Goal: Transaction & Acquisition: Purchase product/service

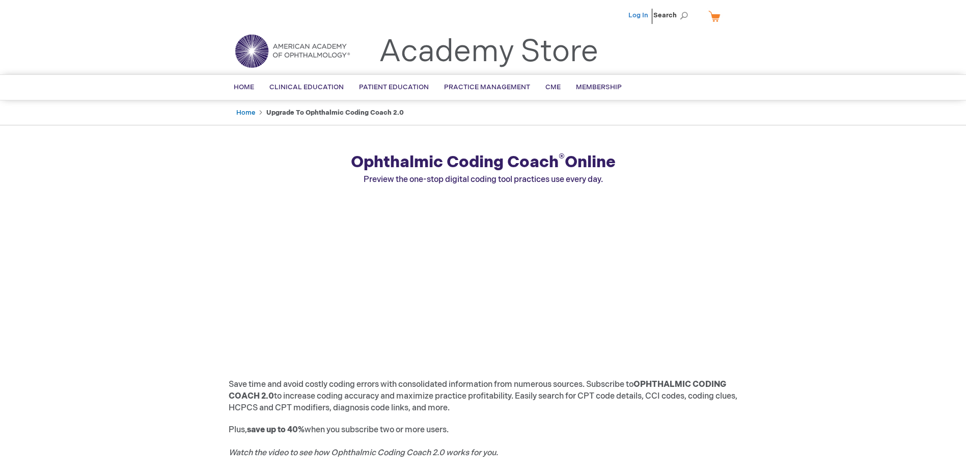
click at [645, 14] on link "Log In" at bounding box center [639, 15] width 20 height 8
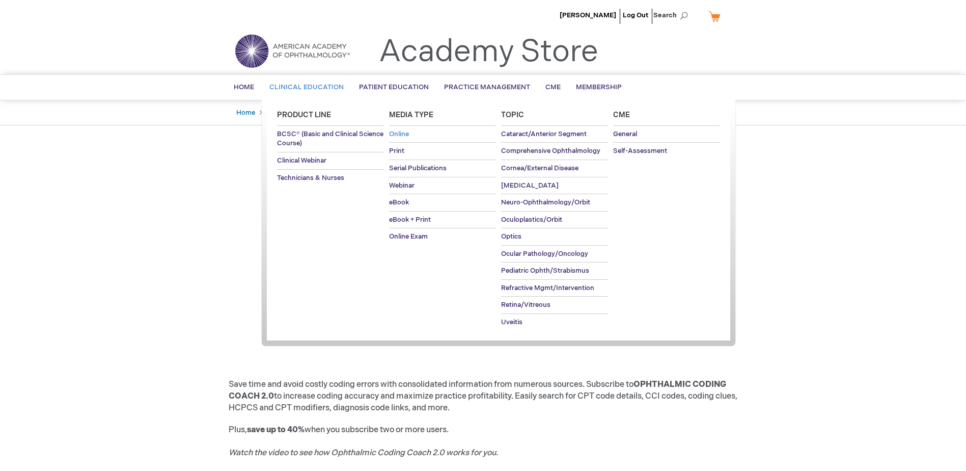
click at [400, 136] on span "Online" at bounding box center [399, 134] width 20 height 8
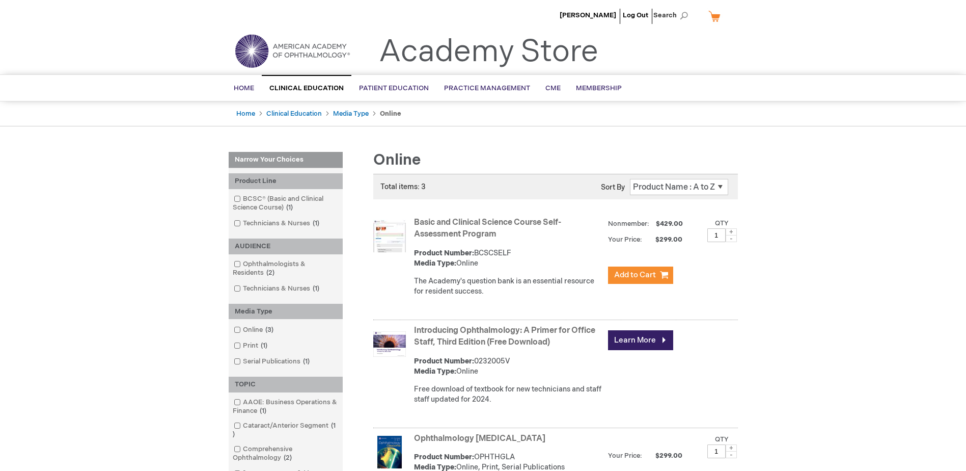
click at [718, 19] on link "My Cart" at bounding box center [719, 16] width 24 height 18
click at [783, 40] on header "[PERSON_NAME] Log Out Search My Cart CLOSE RECENTLY ADDED ITEM(S) Close There a…" at bounding box center [483, 37] width 966 height 74
click at [550, 89] on span "CME" at bounding box center [553, 88] width 15 height 8
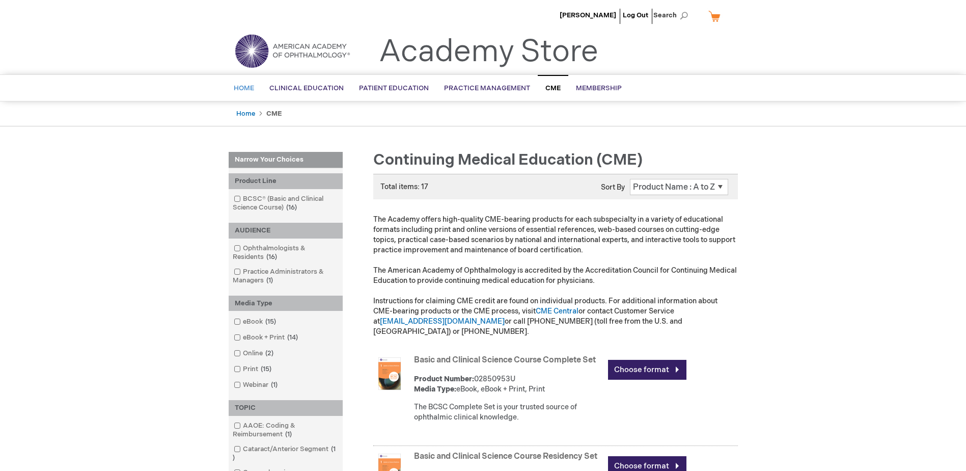
click at [241, 86] on span "Home" at bounding box center [244, 88] width 20 height 8
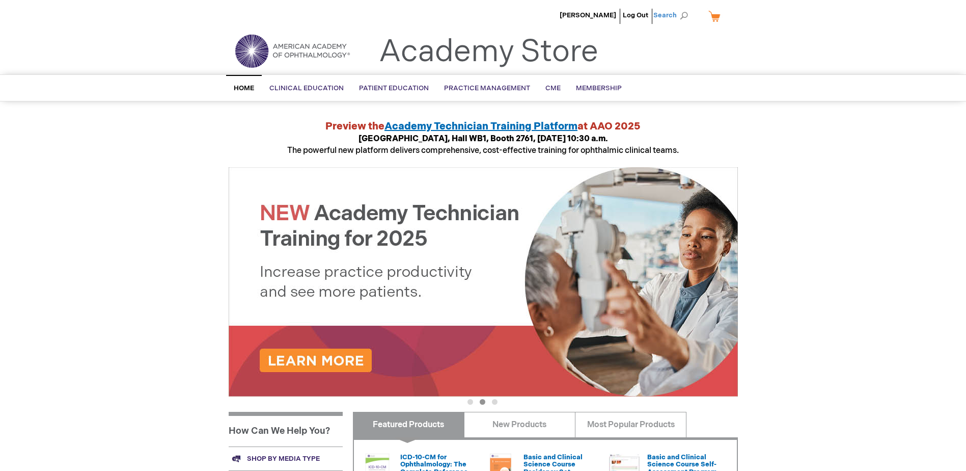
click at [686, 16] on span "Search" at bounding box center [673, 15] width 39 height 20
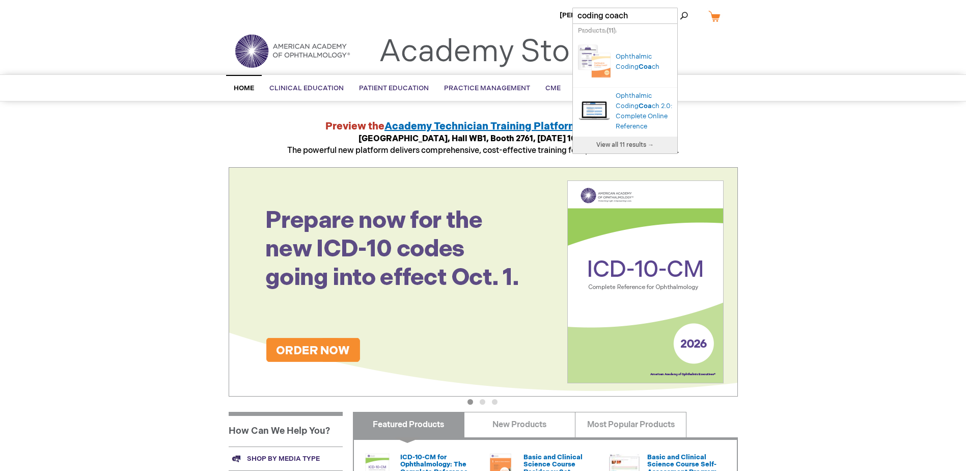
type input "coding coach"
click at [680, 8] on button "Search" at bounding box center [684, 16] width 8 height 16
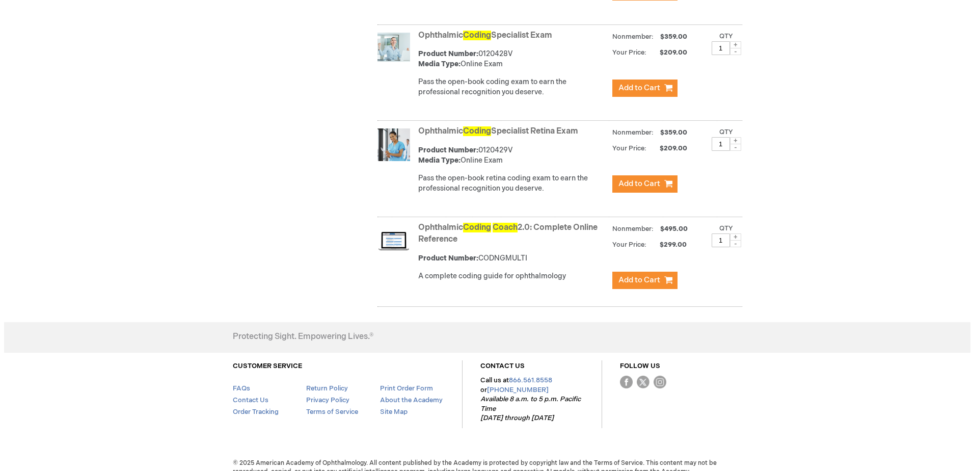
scroll to position [763, 0]
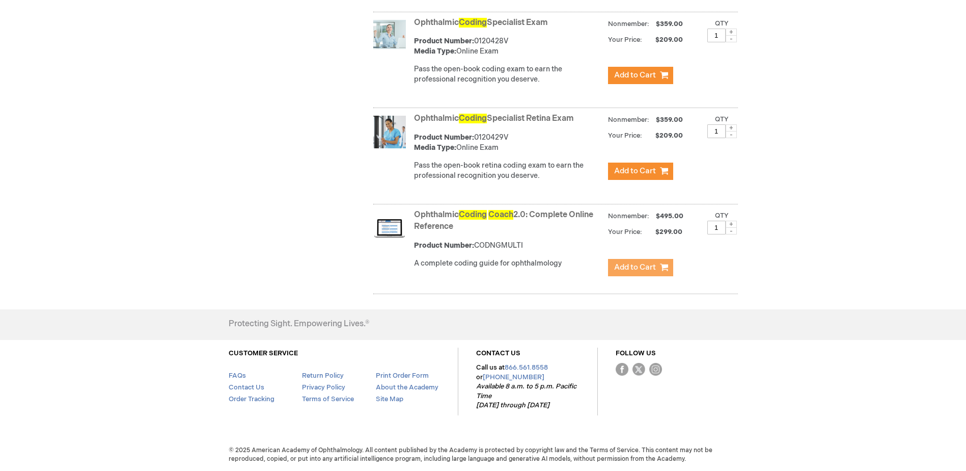
click at [634, 267] on span "Add to Cart" at bounding box center [635, 267] width 42 height 10
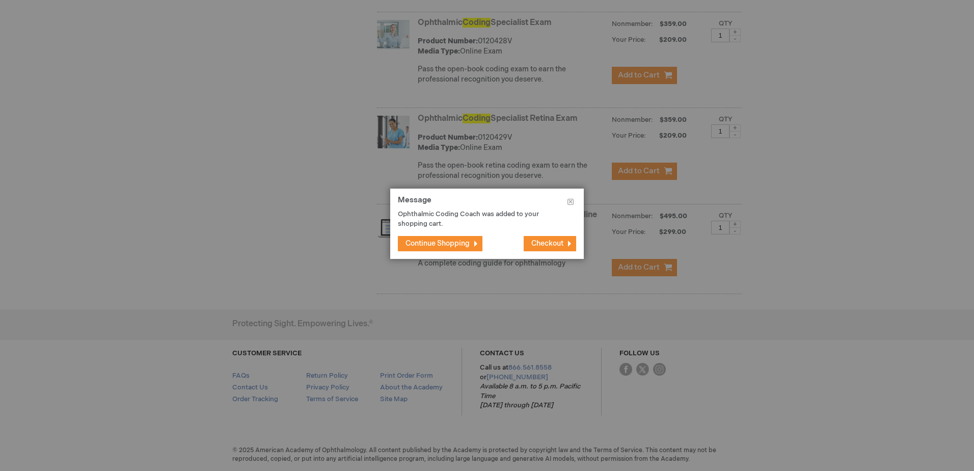
click at [547, 246] on span "Checkout" at bounding box center [547, 243] width 32 height 9
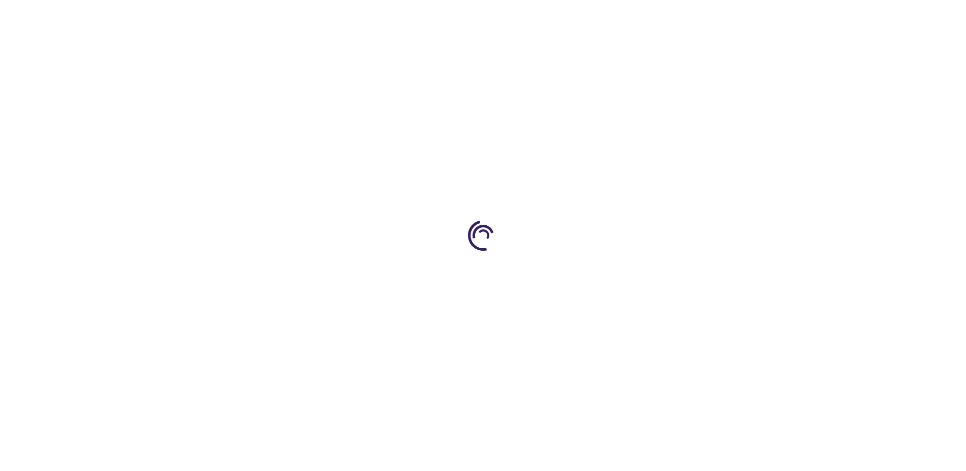
select select "US"
select select "39"
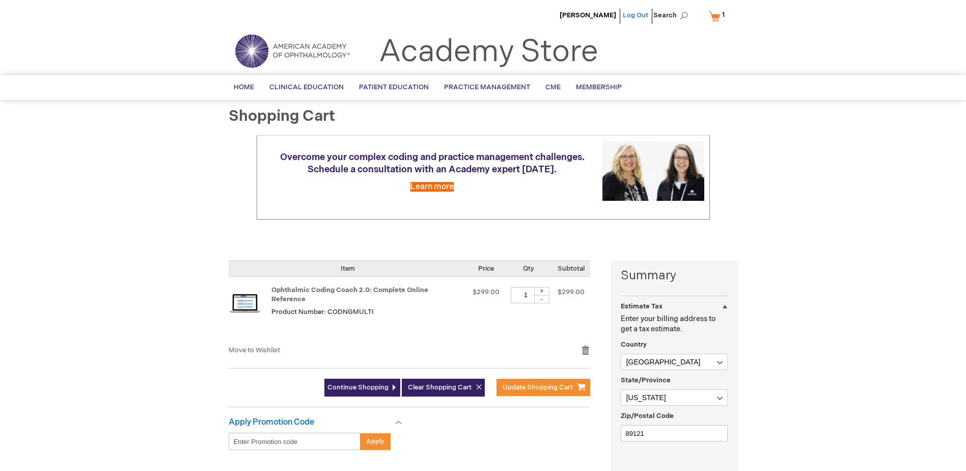
click at [643, 13] on link "Log Out" at bounding box center [635, 15] width 25 height 8
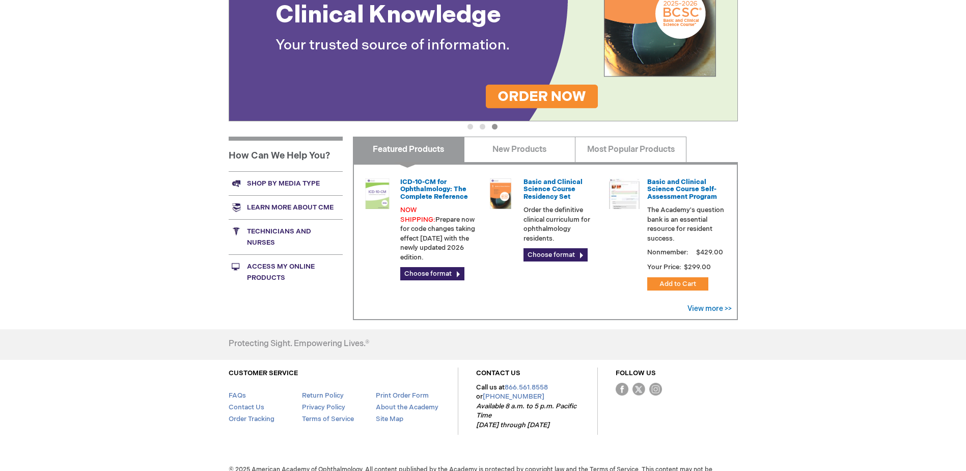
scroll to position [295, 0]
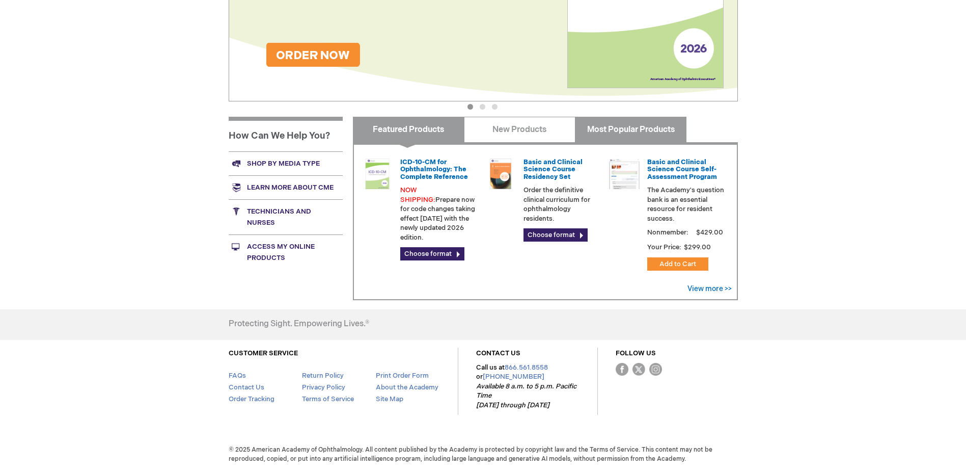
click at [602, 140] on link "Most Popular Products" at bounding box center [631, 129] width 112 height 25
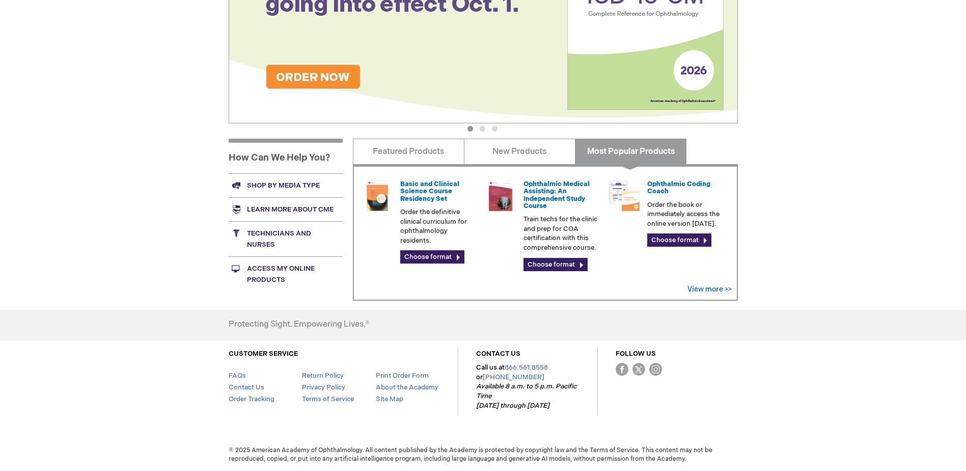
scroll to position [273, 0]
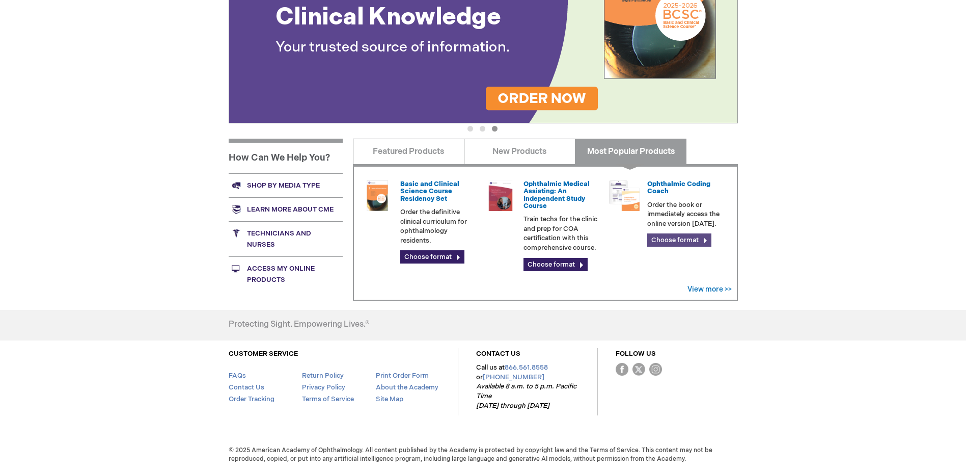
click at [671, 237] on link "Choose format" at bounding box center [680, 239] width 64 height 13
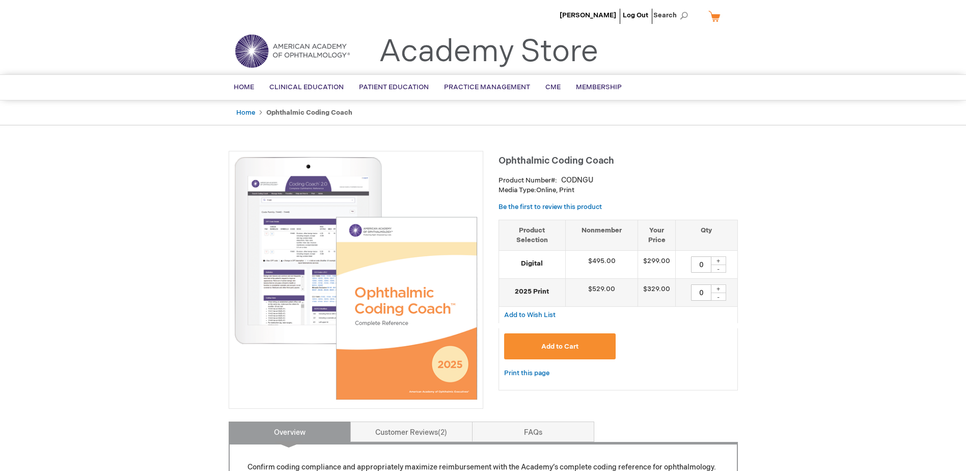
click at [717, 262] on div "+" at bounding box center [718, 260] width 15 height 9
type input "1"
click at [557, 347] on span "Add to Cart" at bounding box center [560, 346] width 37 height 8
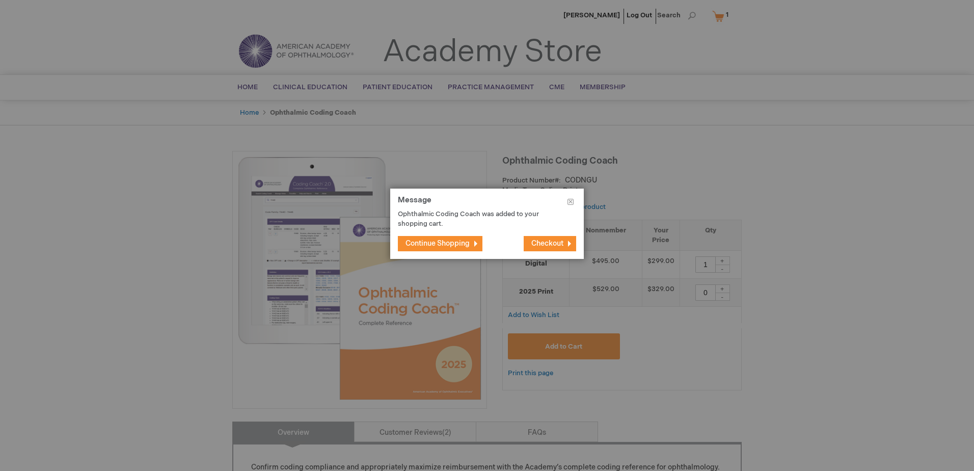
click at [546, 245] on span "Checkout" at bounding box center [547, 243] width 32 height 9
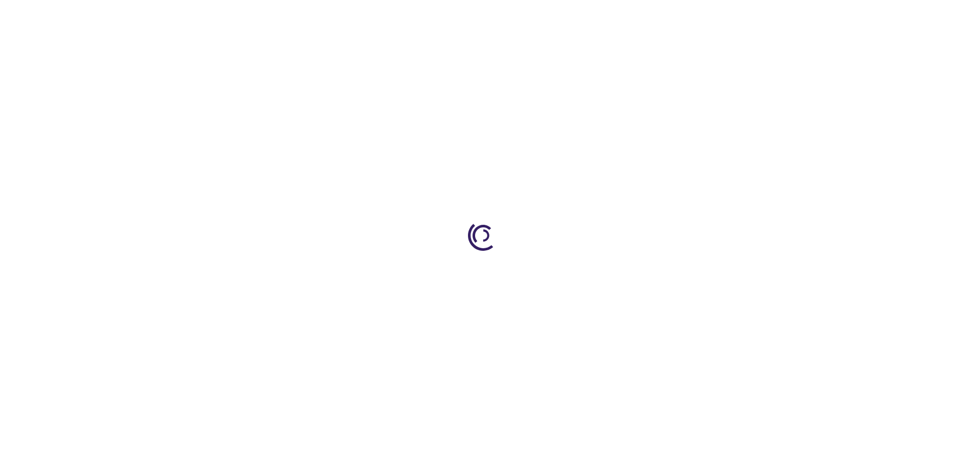
select select "US"
select select "39"
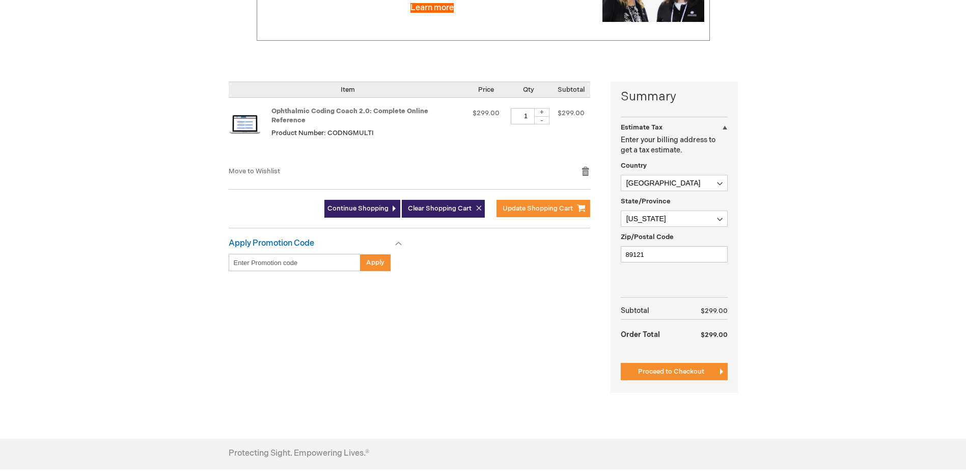
scroll to position [204, 0]
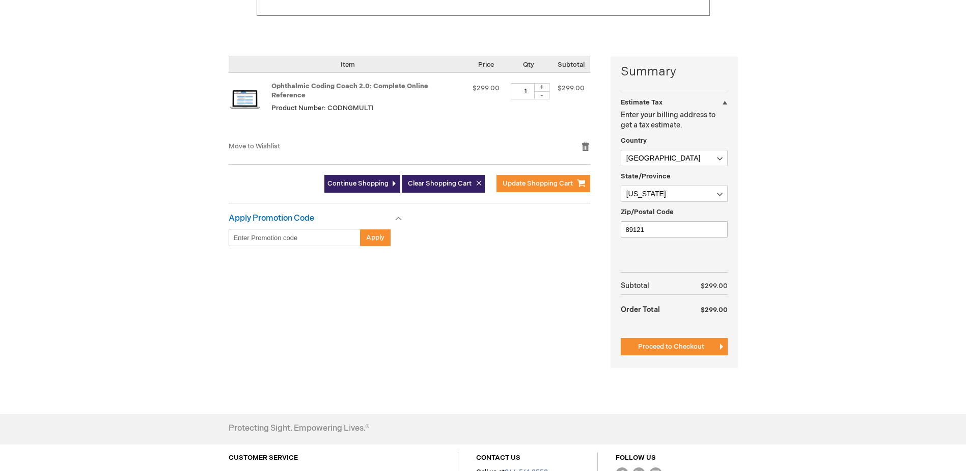
drag, startPoint x: 668, startPoint y: 347, endPoint x: 583, endPoint y: 340, distance: 85.3
click at [668, 347] on span "Proceed to Checkout" at bounding box center [671, 346] width 66 height 8
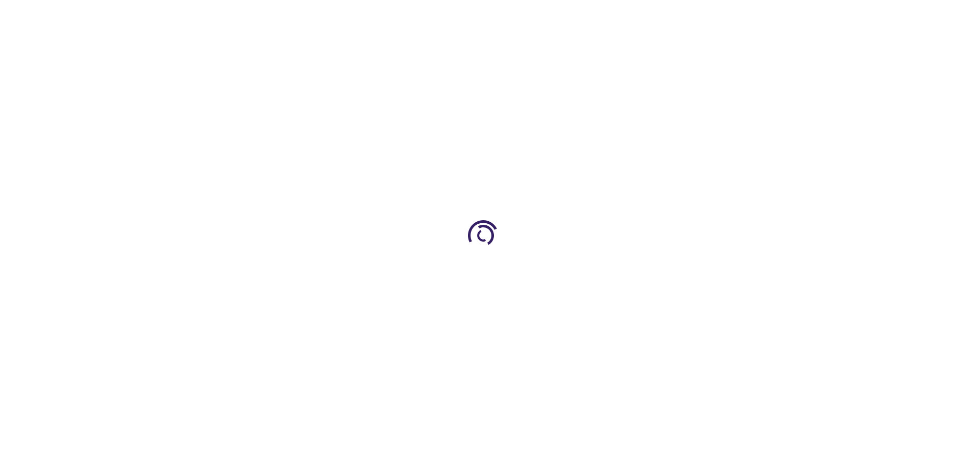
scroll to position [167, 0]
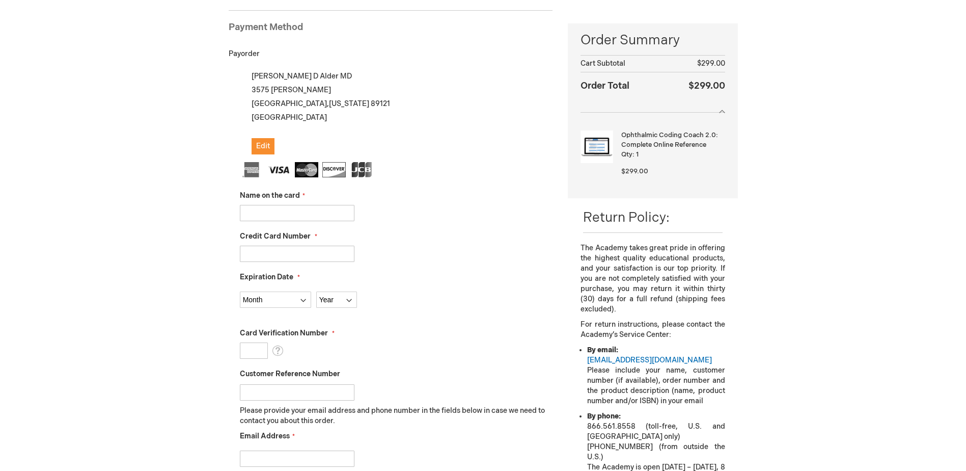
click at [257, 207] on input "Name on the card" at bounding box center [297, 213] width 115 height 16
type input "/"
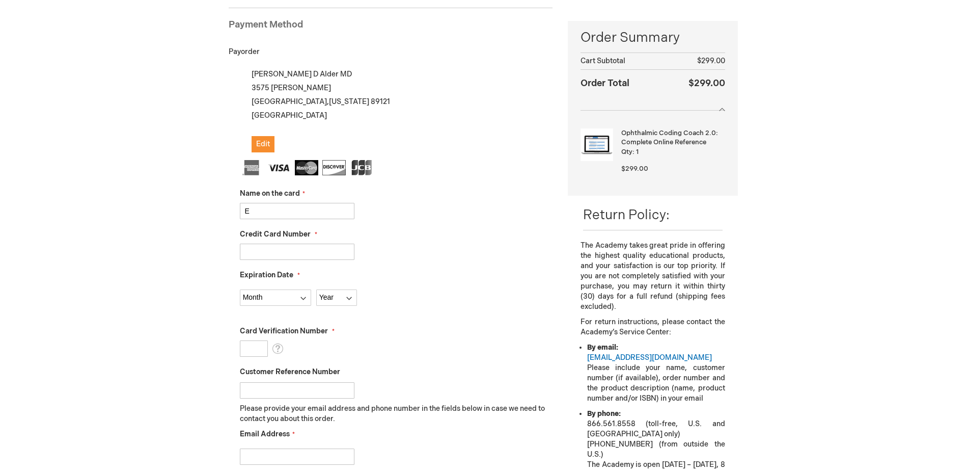
scroll to position [140, 0]
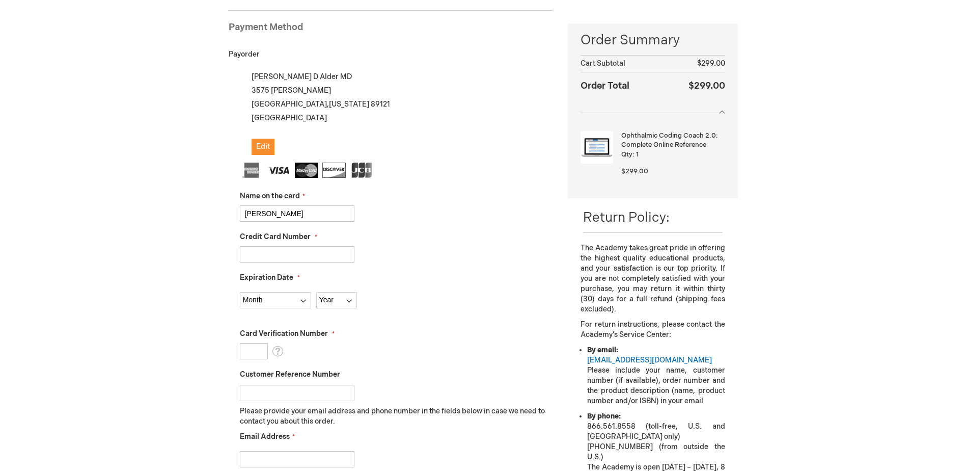
type input "Eleanor Martinez"
click at [247, 252] on input "Credit Card Number" at bounding box center [297, 254] width 115 height 16
type input "5520940077292842"
click at [275, 304] on select "Month 01 - January 02 - February 03 - March 04 - April 05 - May 06 - June 07 - …" at bounding box center [275, 300] width 71 height 16
select select "7"
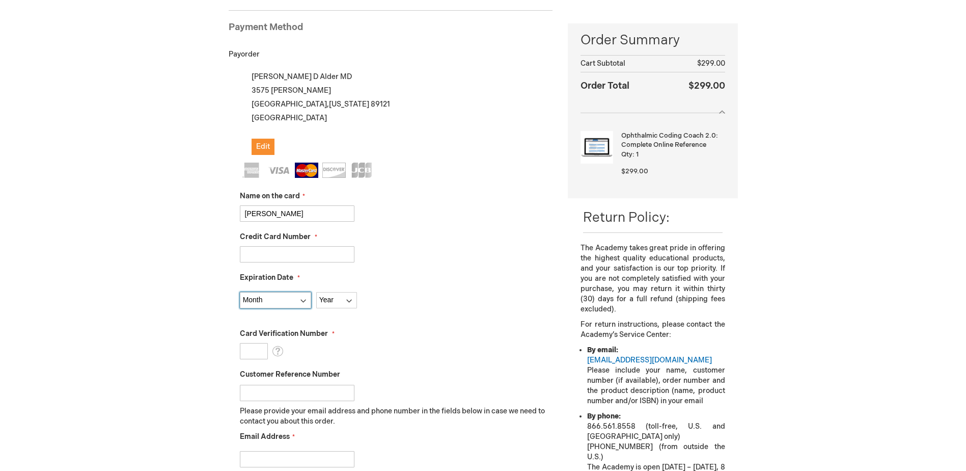
click at [240, 292] on select "Month 01 - January 02 - February 03 - March 04 - April 05 - May 06 - June 07 - …" at bounding box center [275, 300] width 71 height 16
click at [327, 298] on select "Year 2025 2026 2027 2028 2029 2030 2031 2032 2033 2034 2035" at bounding box center [336, 300] width 41 height 16
select select "2028"
click at [316, 292] on select "Year 2025 2026 2027 2028 2029 2030 2031 2032 2033 2034 2035" at bounding box center [336, 300] width 41 height 16
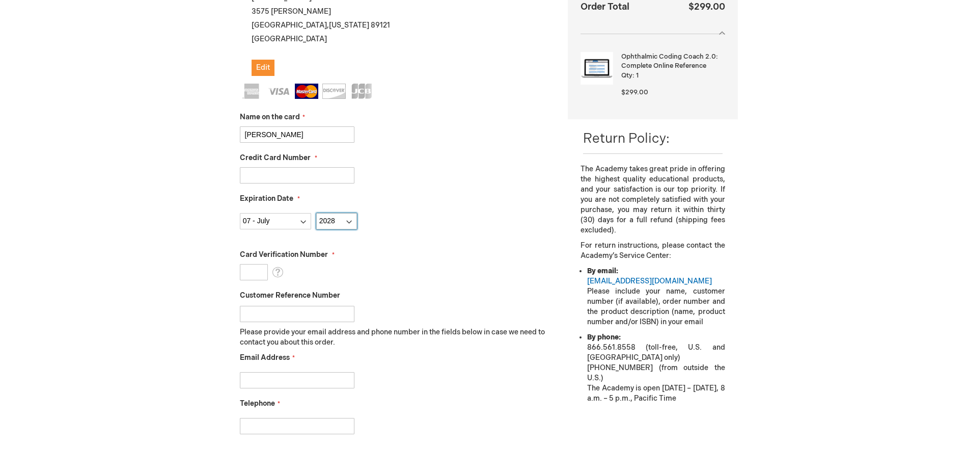
scroll to position [241, 0]
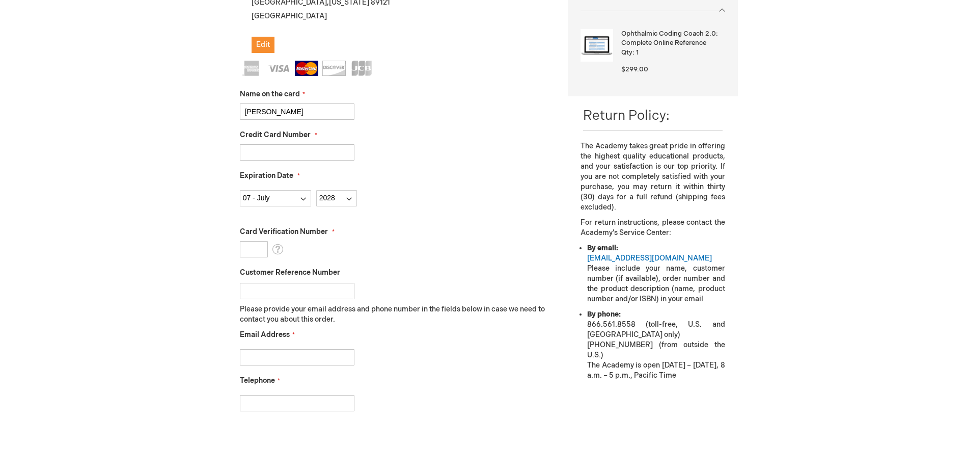
click at [248, 252] on input "Card Verification Number" at bounding box center [254, 249] width 28 height 16
type input "759"
click at [266, 357] on input "Email Address" at bounding box center [297, 357] width 115 height 16
type input "emartinez@comp-eyecare.com"
type input "7029944846"
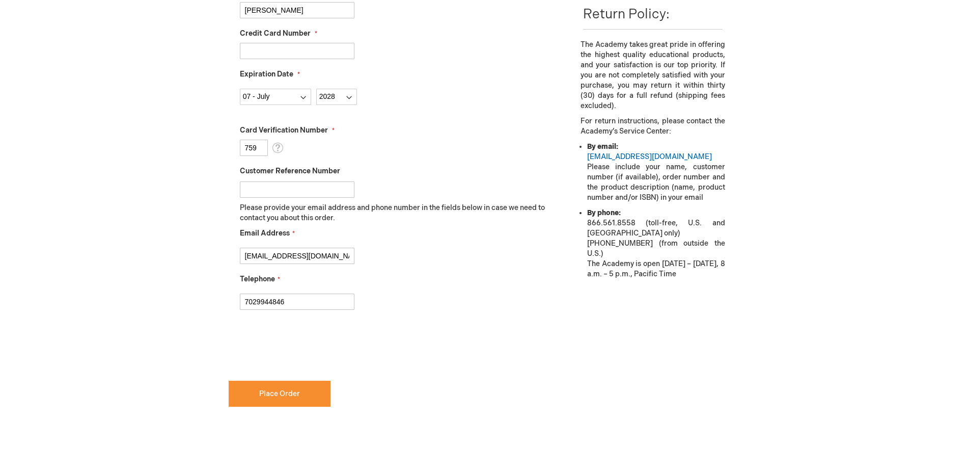
scroll to position [343, 0]
checkbox input "true"
click at [277, 392] on span "Place Order" at bounding box center [279, 393] width 41 height 9
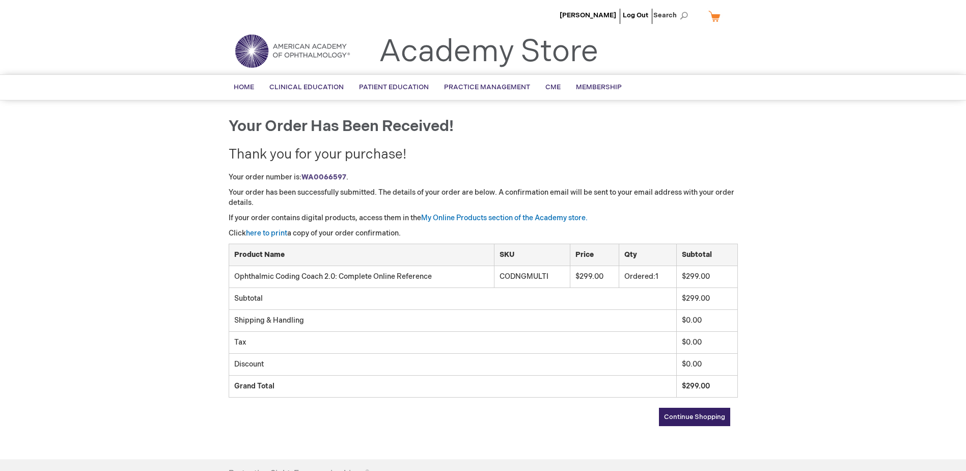
click at [832, 260] on div "[PERSON_NAME] Log Out Search My Cart CLOSE RECENTLY ADDED ITEM(S) Close There a…" at bounding box center [483, 310] width 966 height 621
click at [264, 232] on link "here to print" at bounding box center [266, 233] width 41 height 9
click at [661, 122] on h1 "Your order has been received!" at bounding box center [483, 126] width 509 height 17
click at [669, 16] on span "Search" at bounding box center [673, 15] width 39 height 20
type input "Online"
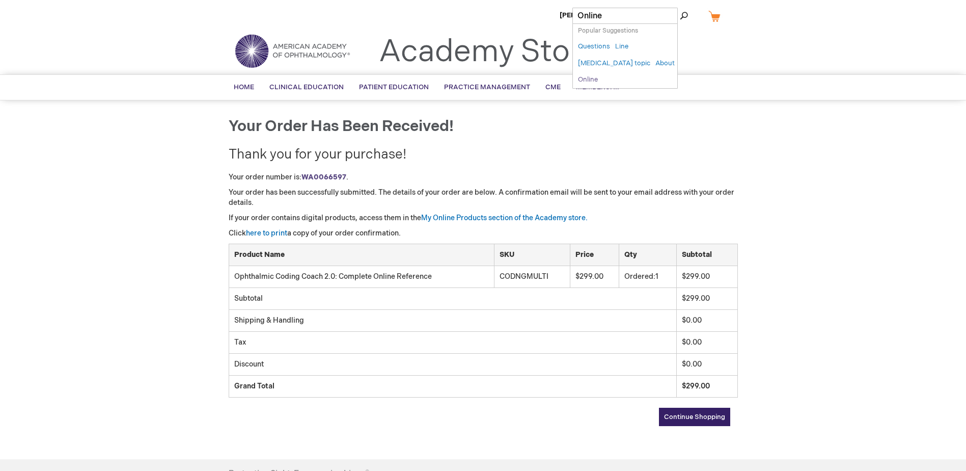
click at [598, 81] on link "Online" at bounding box center [588, 80] width 20 height 10
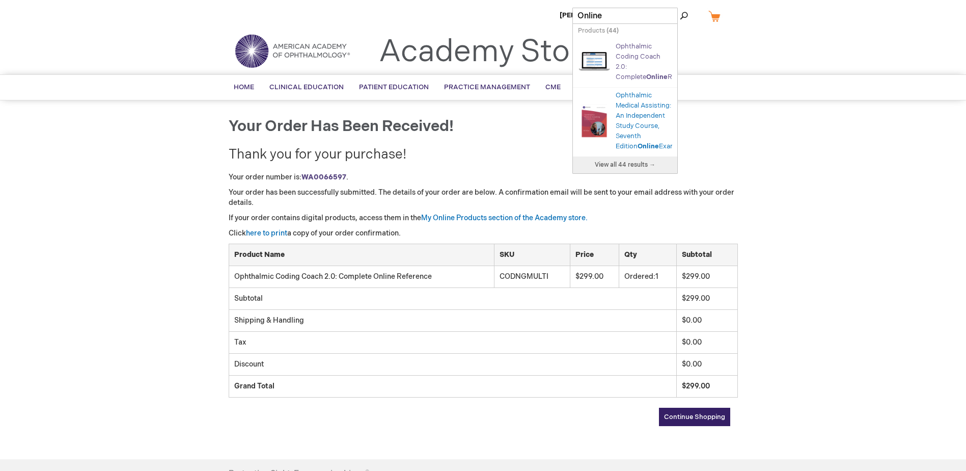
click at [640, 57] on link "Ophthalmic Coding Coach 2.0: Complete Online Reference" at bounding box center [658, 61] width 84 height 39
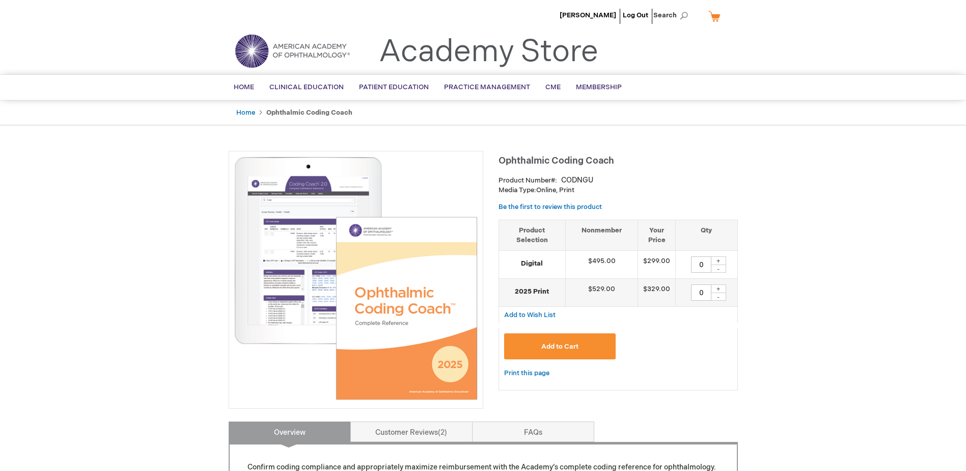
click at [306, 232] on img at bounding box center [356, 278] width 244 height 244
